Goal: Find specific page/section: Find specific page/section

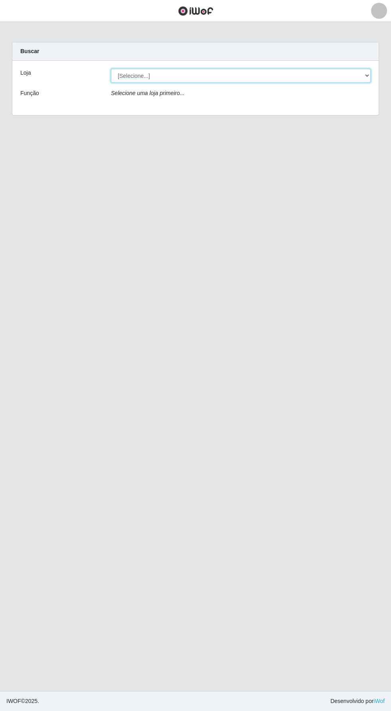
click at [134, 72] on select "[Selecione...] Supermercado Compre Bem - Itabaiana" at bounding box center [241, 76] width 260 height 14
select select "264"
click at [111, 69] on select "[Selecione...] Supermercado Compre Bem - Itabaiana" at bounding box center [241, 76] width 260 height 14
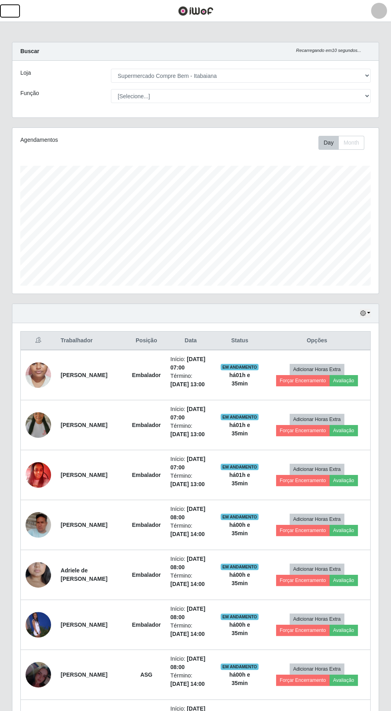
click at [14, 8] on span "button" at bounding box center [10, 10] width 10 height 9
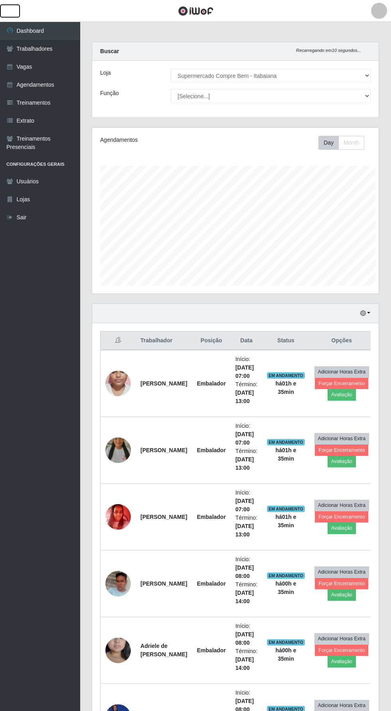
scroll to position [399287, 399166]
click at [24, 66] on link "Vagas" at bounding box center [40, 67] width 80 height 18
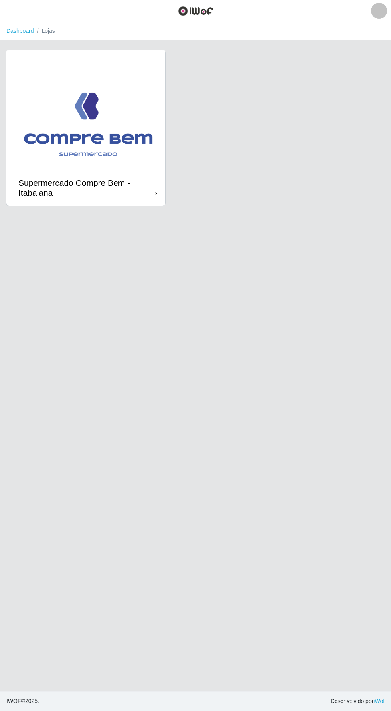
click at [72, 92] on img at bounding box center [85, 109] width 159 height 119
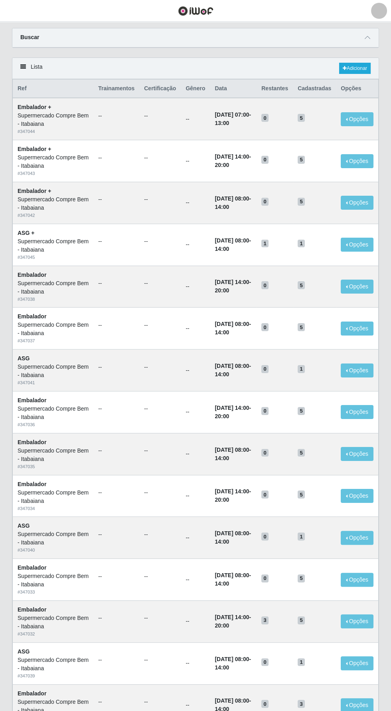
scroll to position [30, 0]
